Goal: Task Accomplishment & Management: Manage account settings

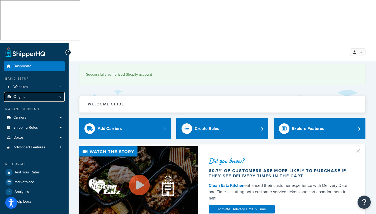
click at [22, 95] on span "Origins" at bounding box center [19, 97] width 12 height 4
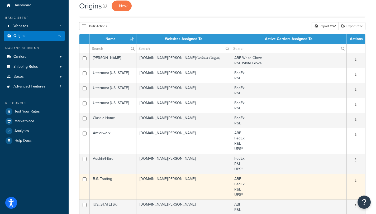
scroll to position [89, 0]
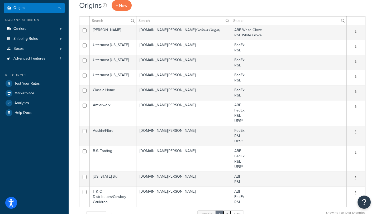
click at [227, 211] on link "2" at bounding box center [227, 215] width 9 height 8
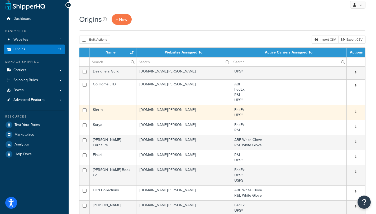
scroll to position [26, 0]
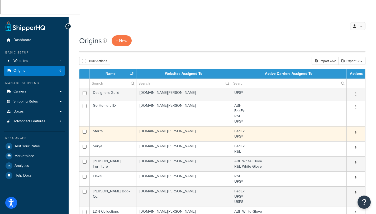
click at [155, 126] on td "k-kircher-home.myshopify.com" at bounding box center [184, 133] width 95 height 15
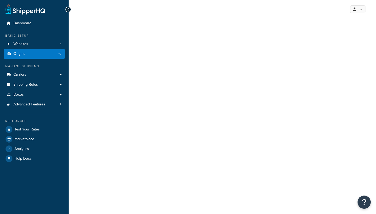
select select "30"
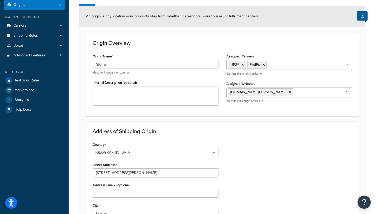
scroll to position [34, 0]
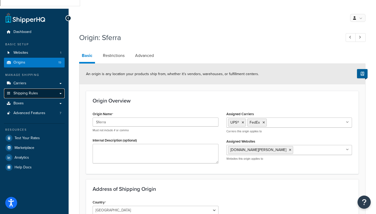
click at [61, 89] on link "Shipping Rules" at bounding box center [34, 94] width 61 height 10
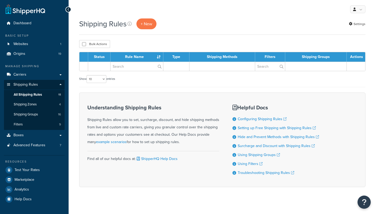
click at [37, 51] on link "Origins 19" at bounding box center [34, 54] width 61 height 10
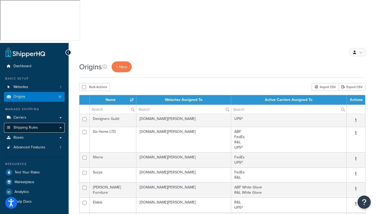
drag, startPoint x: 39, startPoint y: 82, endPoint x: 52, endPoint y: 82, distance: 13.5
click at [39, 123] on link "Shipping Rules" at bounding box center [34, 128] width 61 height 10
